Goal: Find specific page/section: Find specific page/section

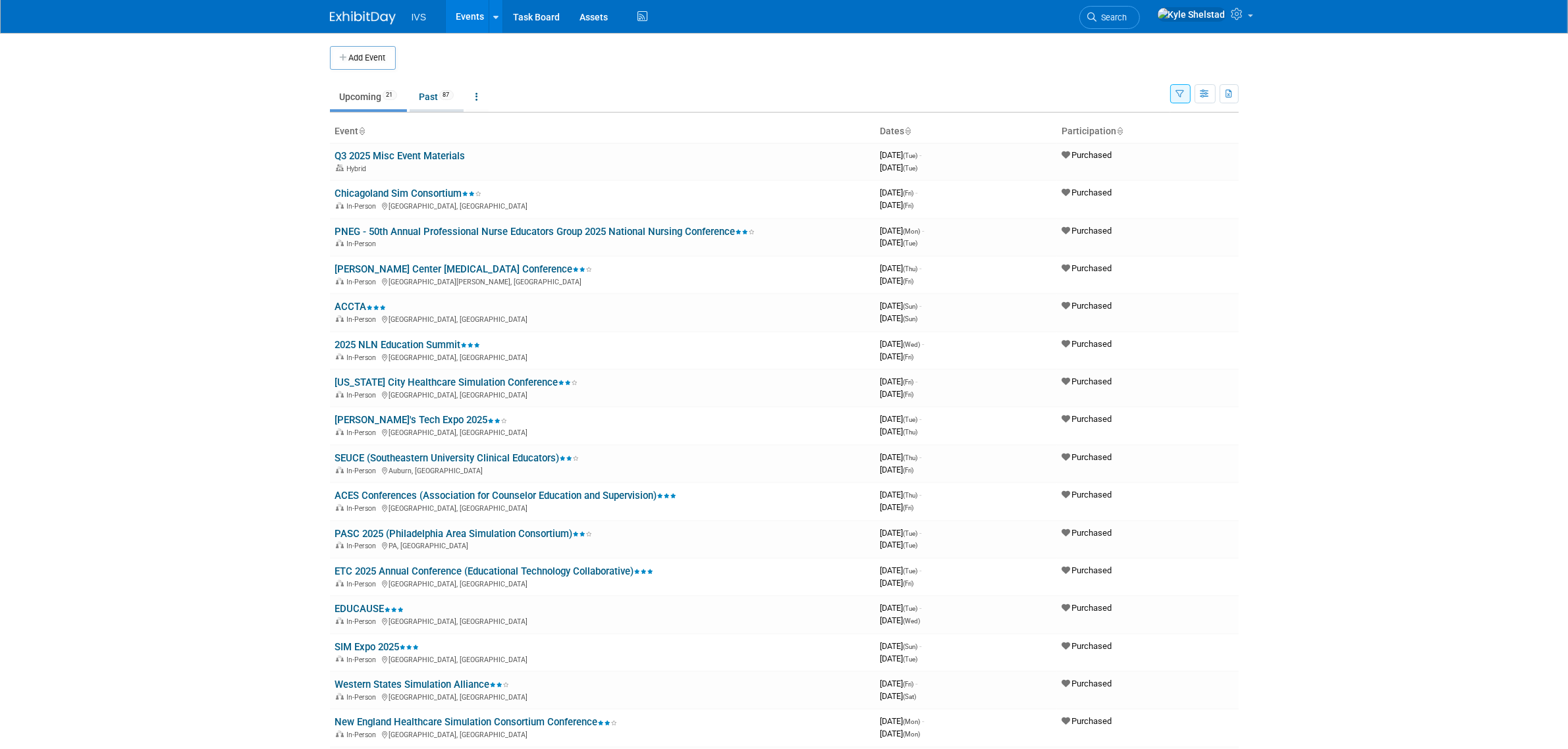
click at [437, 95] on link "Past 87" at bounding box center [436, 97] width 54 height 25
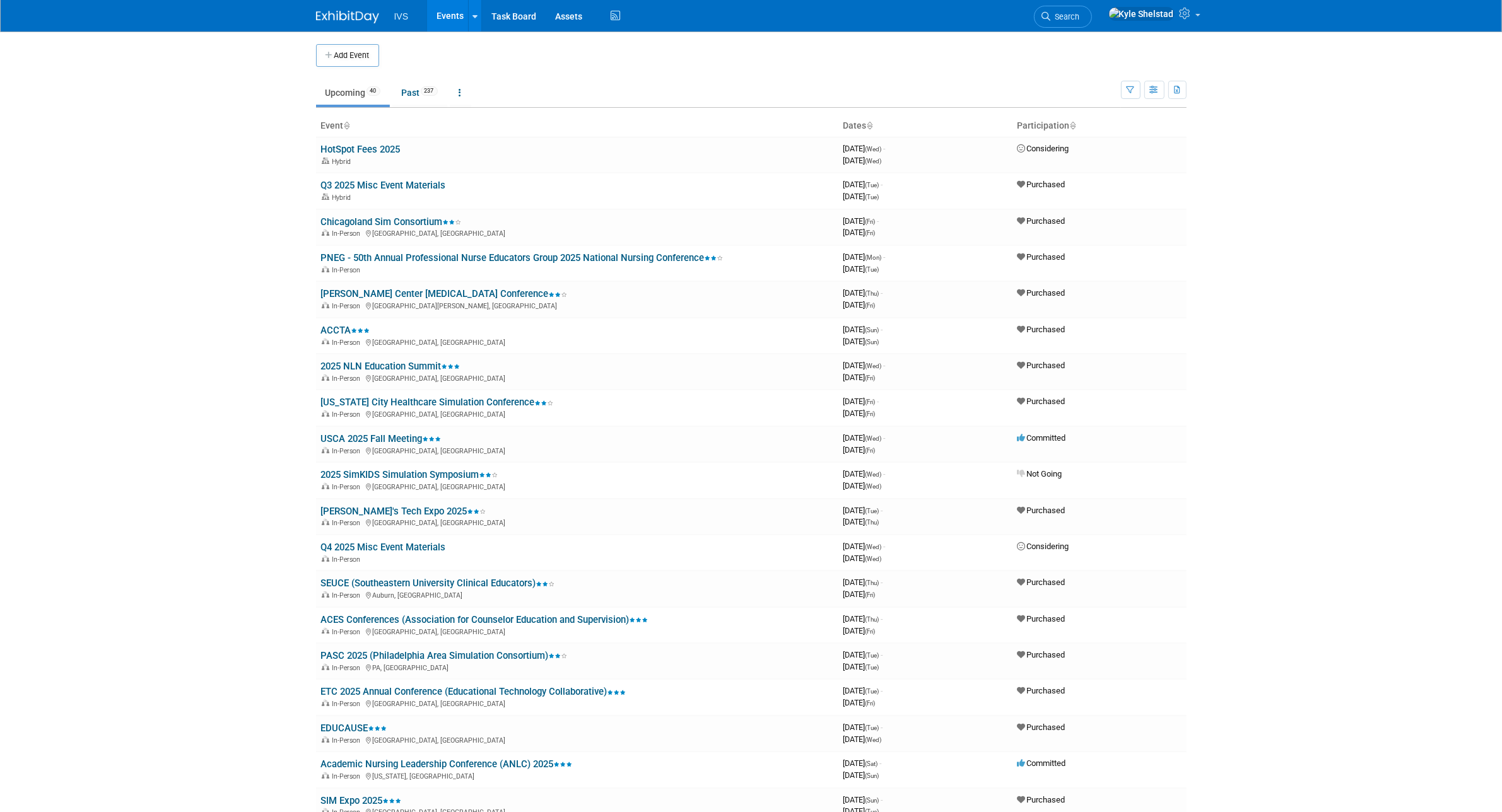
click at [1290, 244] on body "IVS Events Add Event Bulk Upload Events Shareable Event Boards Recently Viewed …" at bounding box center [751, 406] width 1502 height 812
